Goal: Understand process/instructions

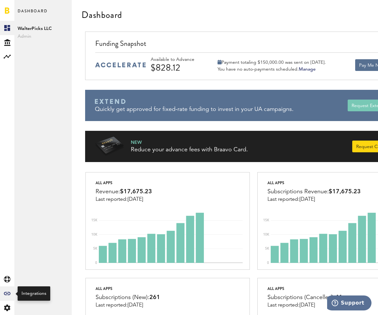
click at [7, 294] on icon "Created with Sketch." at bounding box center [7, 293] width 7 height 3
click at [7, 291] on div "Created with Sketch." at bounding box center [7, 294] width 14 height 14
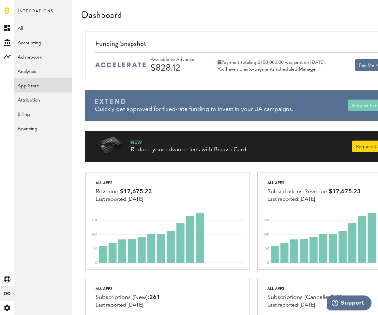
click at [30, 80] on link "App Store" at bounding box center [42, 85] width 57 height 14
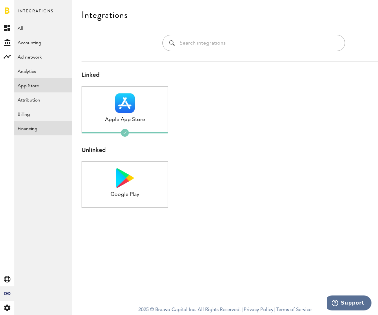
click at [32, 127] on link "Financing" at bounding box center [42, 128] width 57 height 14
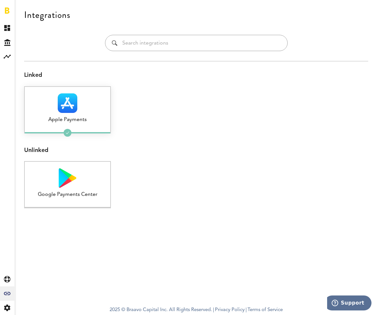
click at [80, 118] on div "Apple Payments" at bounding box center [67, 119] width 85 height 7
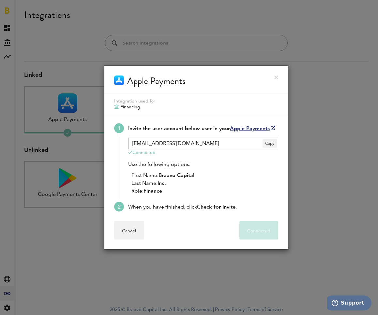
click at [256, 128] on link "Apple Payments" at bounding box center [252, 128] width 45 height 5
click at [210, 146] on input "[EMAIL_ADDRESS][DOMAIN_NAME]" at bounding box center [203, 144] width 150 height 12
click at [237, 144] on input "[EMAIL_ADDRESS][DOMAIN_NAME]" at bounding box center [203, 144] width 150 height 12
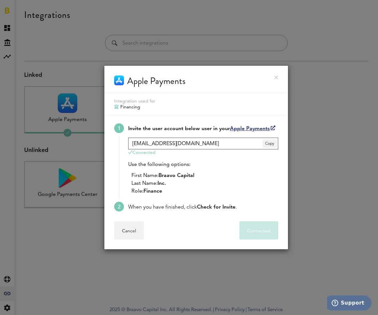
click at [237, 144] on input "clientservices8@getbraavo.com" at bounding box center [203, 144] width 150 height 12
click at [208, 172] on div "Use the following options: First Name: Braavo Capital Last Name: Inc. Role: Fin…" at bounding box center [203, 178] width 150 height 35
click at [122, 224] on button "Cancel" at bounding box center [129, 231] width 30 height 18
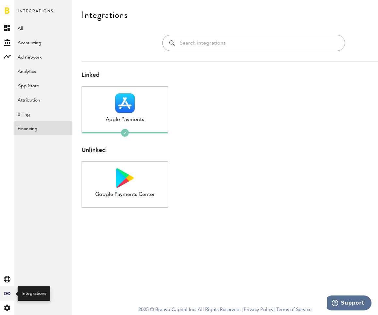
click at [8, 296] on div "Created with Sketch." at bounding box center [7, 294] width 14 height 14
click at [48, 90] on link "App Store" at bounding box center [42, 85] width 57 height 14
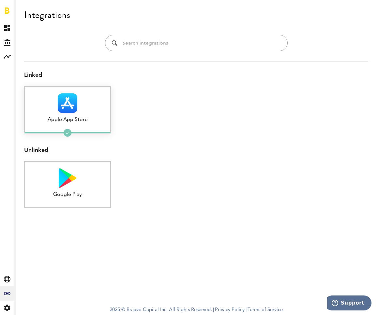
click at [77, 111] on div at bounding box center [67, 104] width 85 height 20
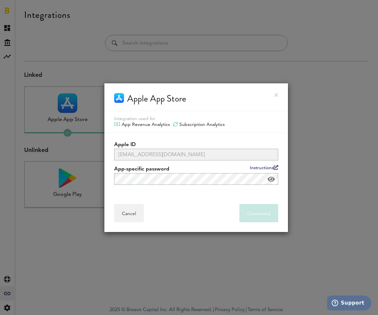
click at [257, 168] on link "Instructions" at bounding box center [264, 168] width 28 height 5
